Goal: Check status: Check status

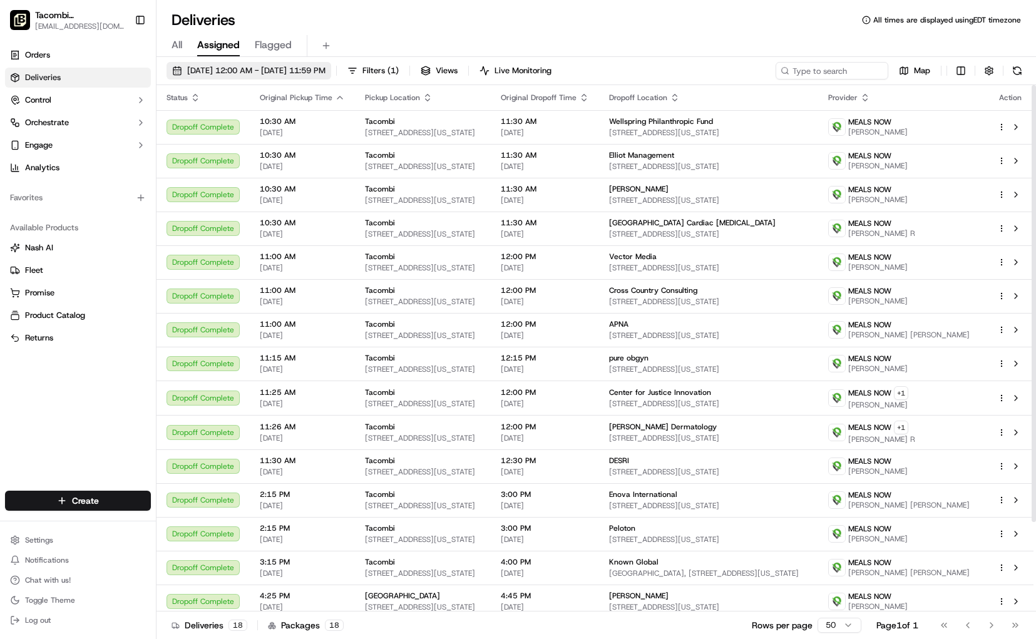
click at [295, 76] on span "[DATE] 12:00 AM - [DATE] 11:59 PM" at bounding box center [256, 70] width 138 height 11
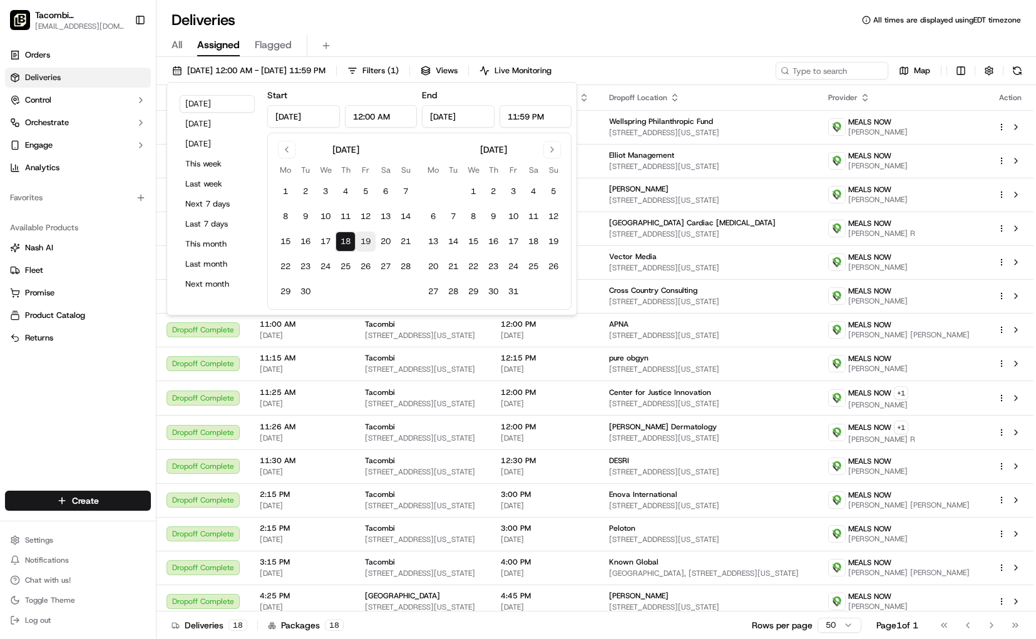
click at [360, 243] on button "19" at bounding box center [365, 242] width 20 height 20
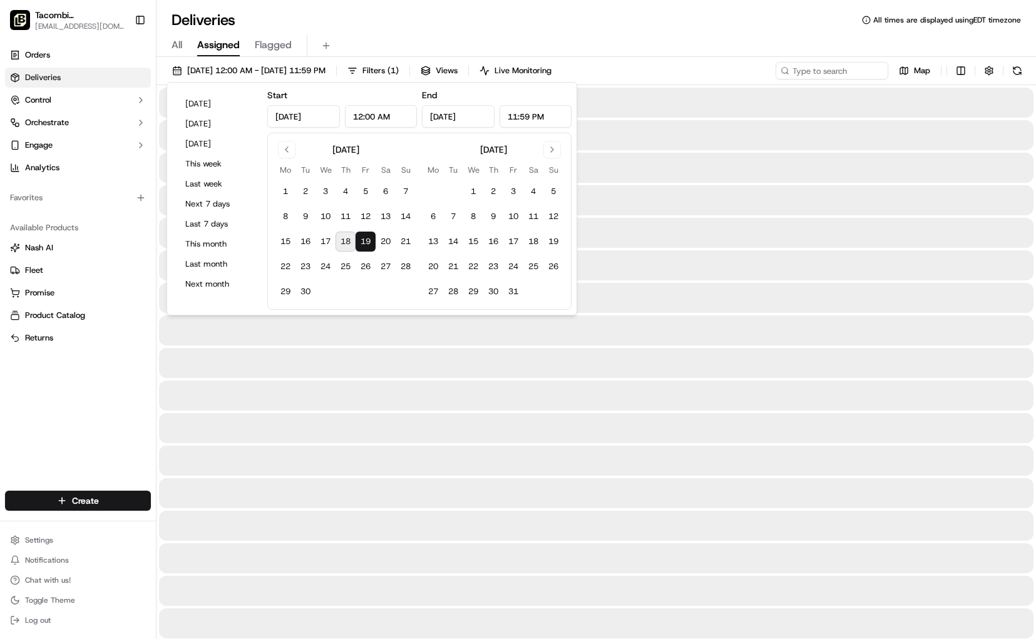
type input "[DATE]"
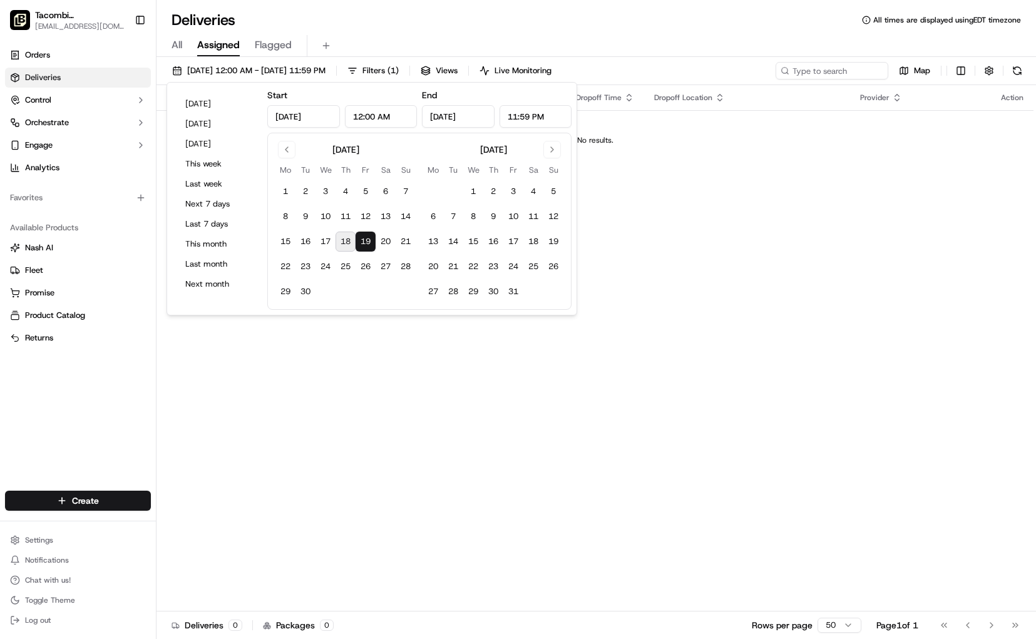
click at [742, 212] on div "Status Original Pickup Time Pickup Location Original Dropoff Time Dropoff Locat…" at bounding box center [594, 348] width 877 height 526
